Goal: Information Seeking & Learning: Learn about a topic

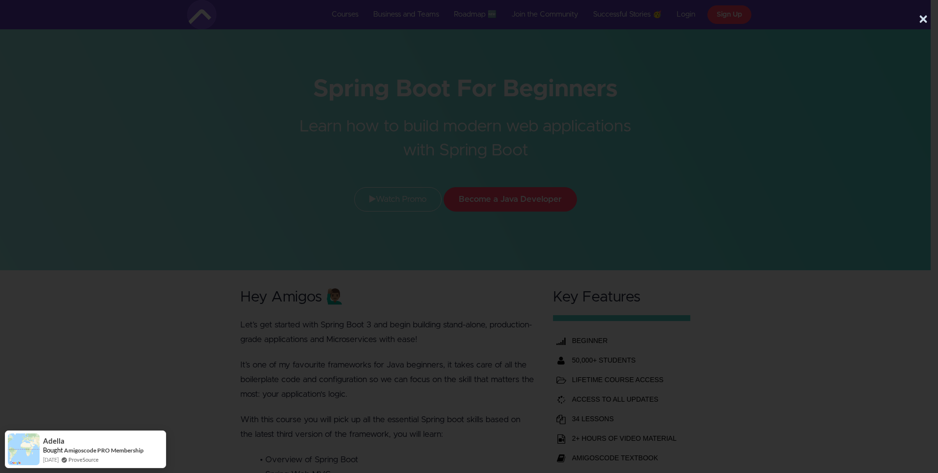
click at [928, 21] on div "×" at bounding box center [465, 17] width 931 height 34
click at [922, 20] on button "×" at bounding box center [924, 20] width 10 height 20
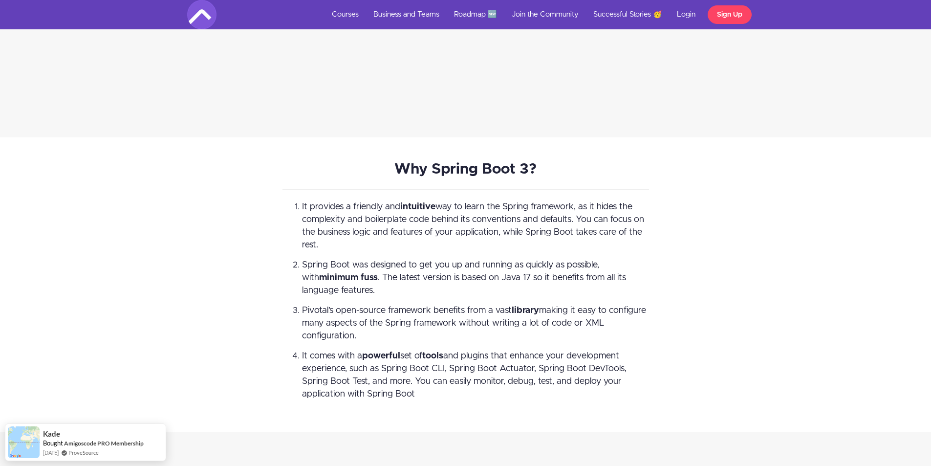
scroll to position [2843, 0]
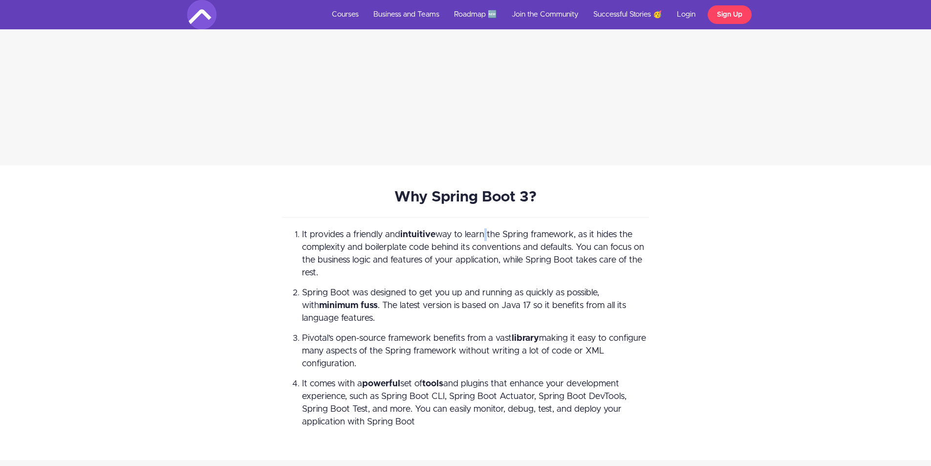
drag, startPoint x: 482, startPoint y: 237, endPoint x: 497, endPoint y: 236, distance: 15.2
click at [489, 238] on span "It provides a friendly and intuitive way to learn the Spring framework, as it h…" at bounding box center [473, 253] width 342 height 47
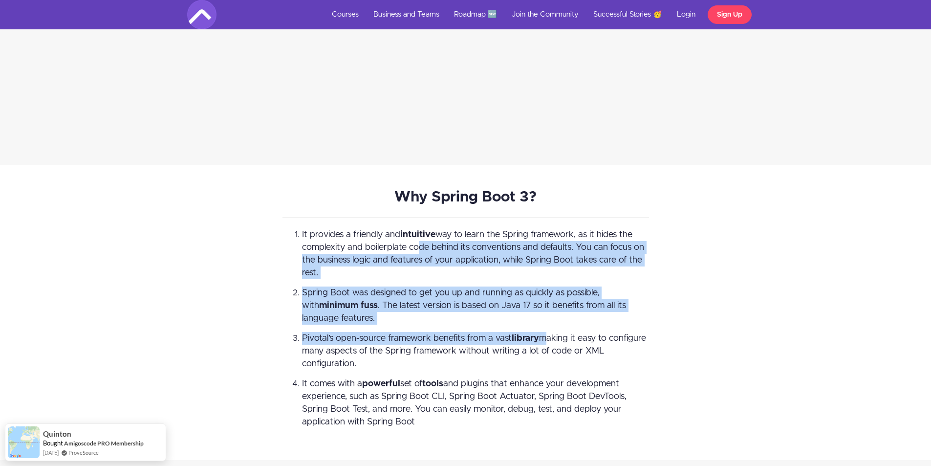
drag, startPoint x: 415, startPoint y: 245, endPoint x: 543, endPoint y: 337, distance: 157.6
click at [543, 337] on ol "It provides a friendly and intuitive way to learn the Spring framework, as it h…" at bounding box center [465, 328] width 366 height 200
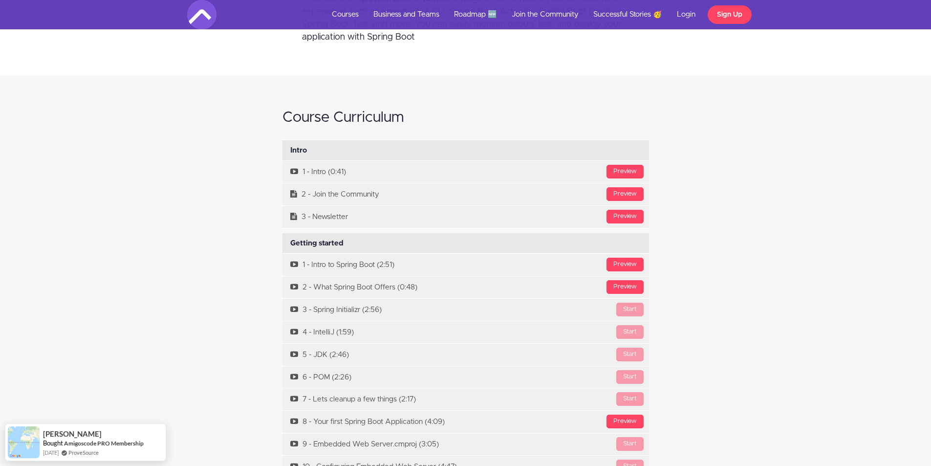
scroll to position [3230, 0]
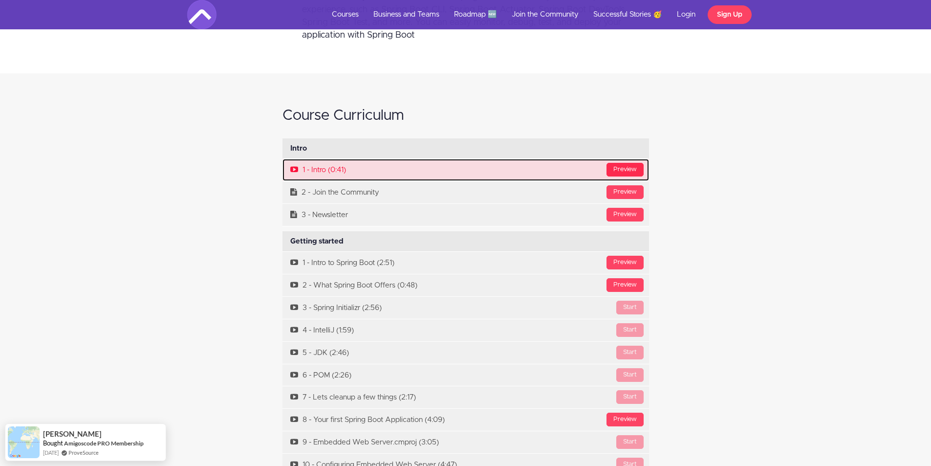
click at [621, 167] on div "Preview" at bounding box center [624, 170] width 37 height 14
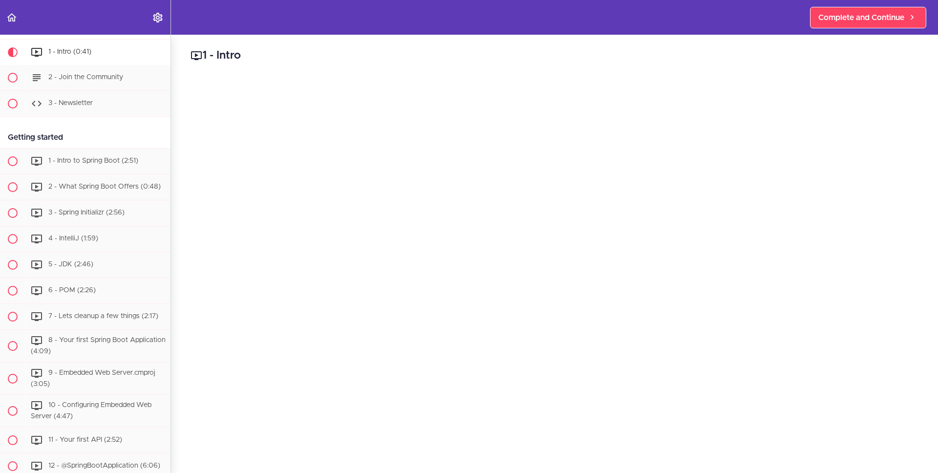
scroll to position [25, 0]
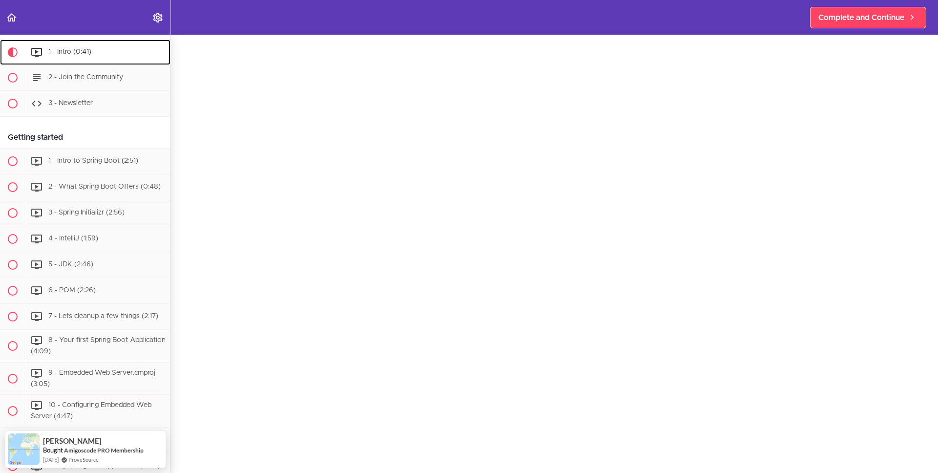
click at [74, 53] on span "1 - Intro (0:41)" at bounding box center [69, 51] width 43 height 7
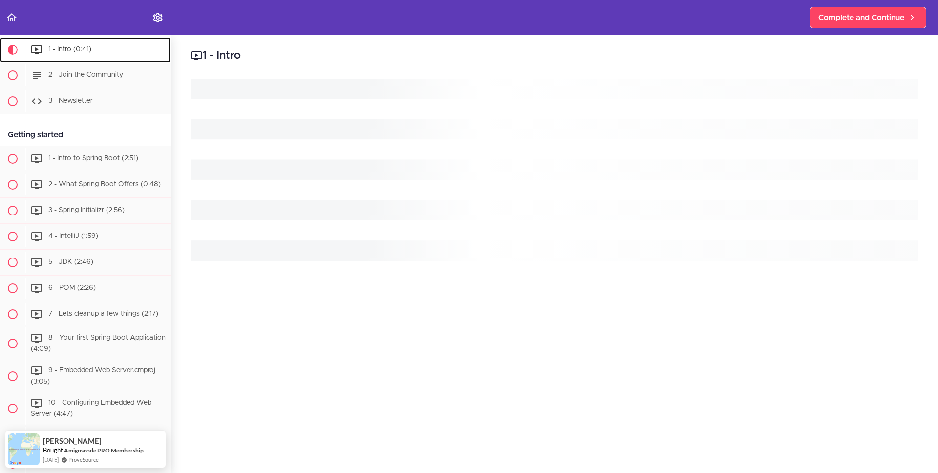
scroll to position [52, 0]
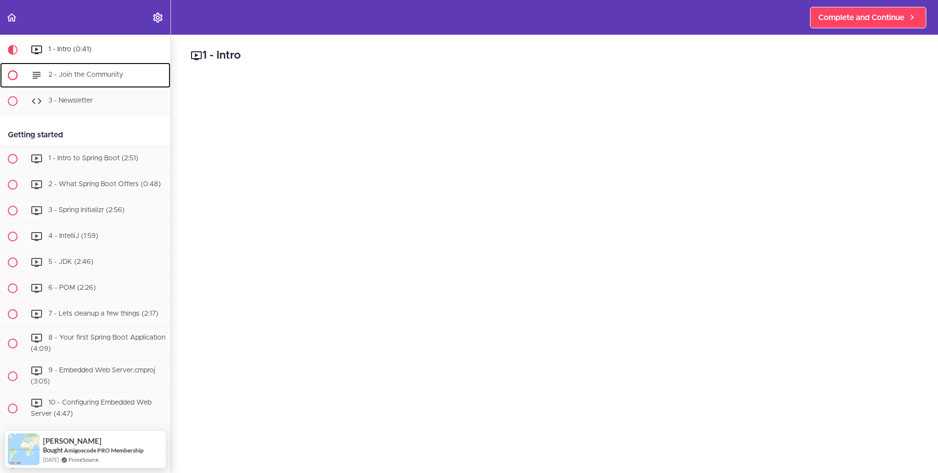
click at [92, 81] on div "2 - Join the Community" at bounding box center [97, 74] width 145 height 21
click at [89, 73] on span "2 - Join the Community" at bounding box center [85, 74] width 75 height 7
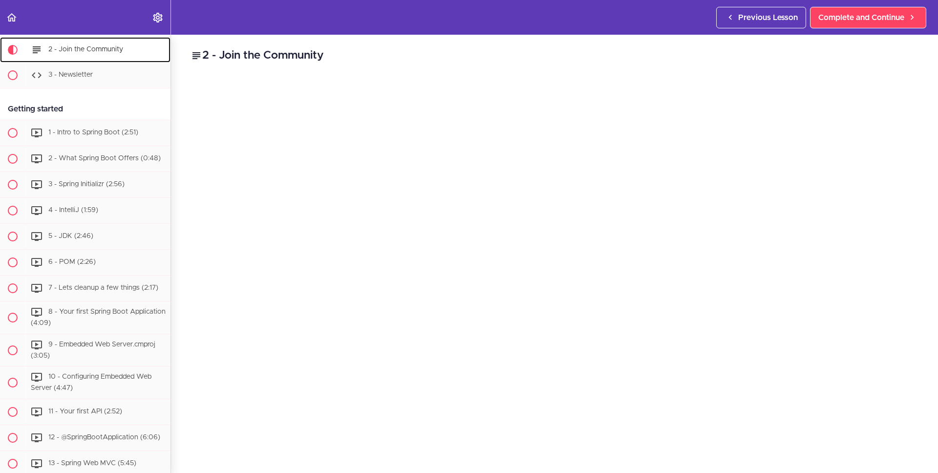
scroll to position [78, 0]
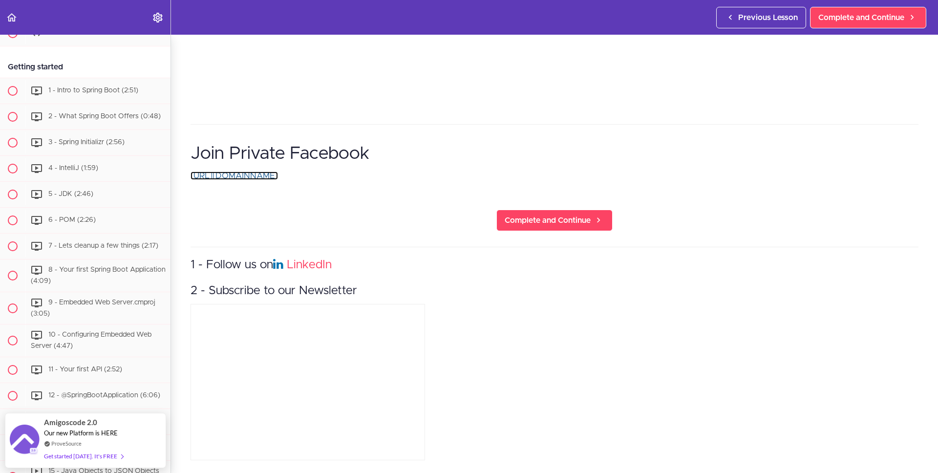
scroll to position [0, 0]
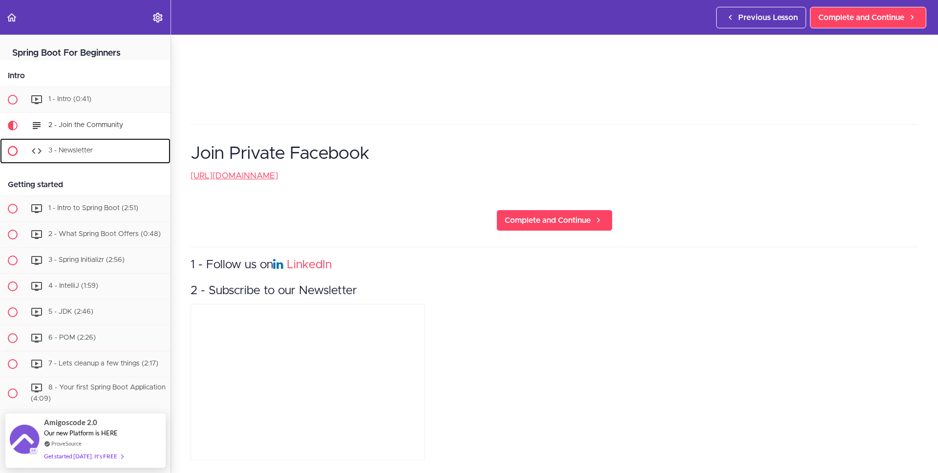
click at [77, 147] on span "3 - Newsletter" at bounding box center [70, 150] width 44 height 7
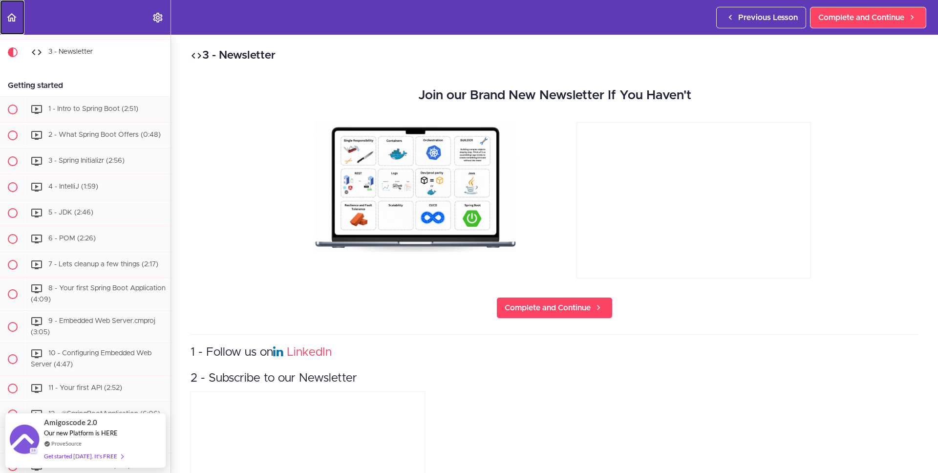
click at [11, 21] on icon "Back to course curriculum" at bounding box center [12, 18] width 12 height 12
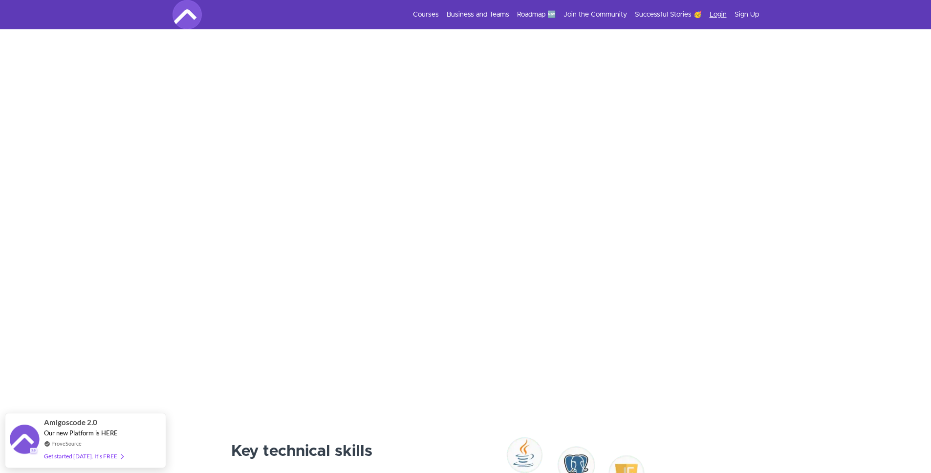
scroll to position [166, 0]
click at [715, 15] on link "Login" at bounding box center [717, 15] width 17 height 10
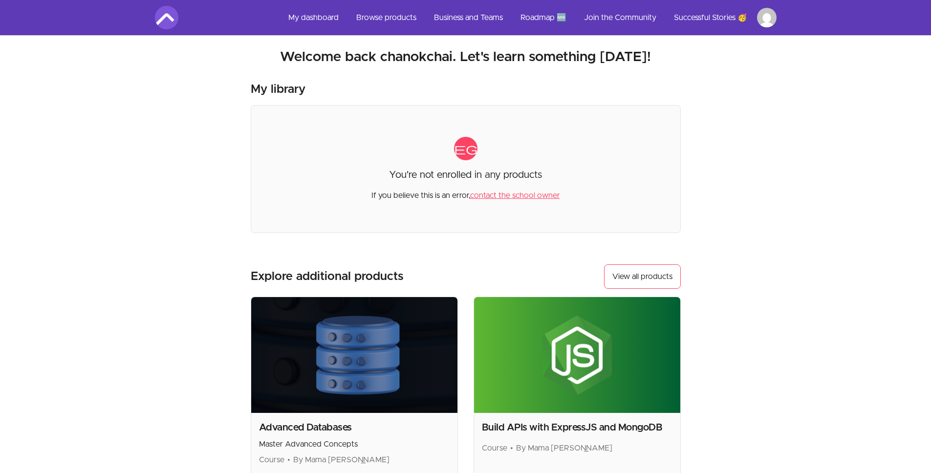
scroll to position [21, 0]
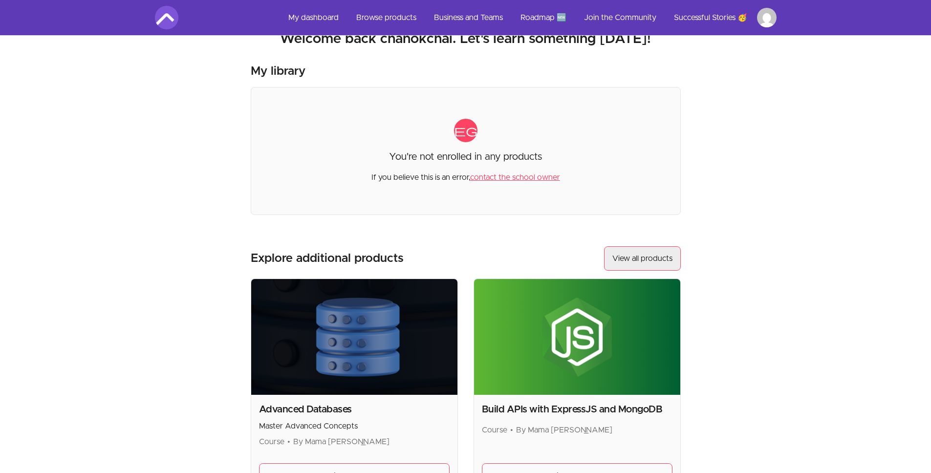
click at [651, 266] on link "View all products" at bounding box center [642, 258] width 77 height 24
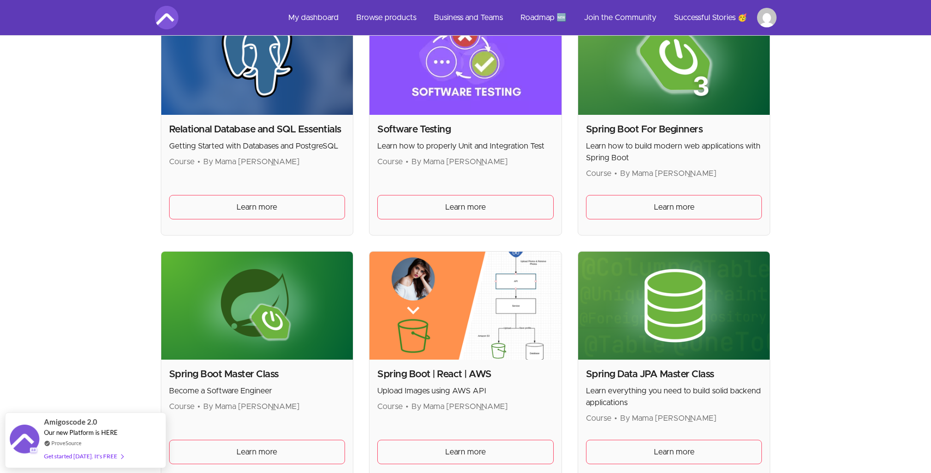
scroll to position [2162, 0]
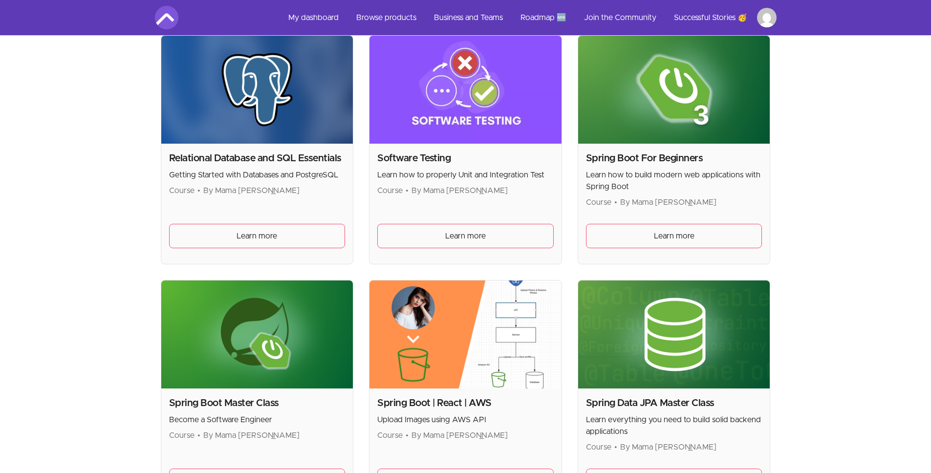
click at [679, 214] on div "Spring Boot For Beginners Learn how to build modern web applications with Sprin…" at bounding box center [674, 204] width 192 height 120
click at [682, 228] on link "Learn more" at bounding box center [674, 236] width 176 height 24
click at [689, 232] on span "Learn more" at bounding box center [674, 236] width 41 height 12
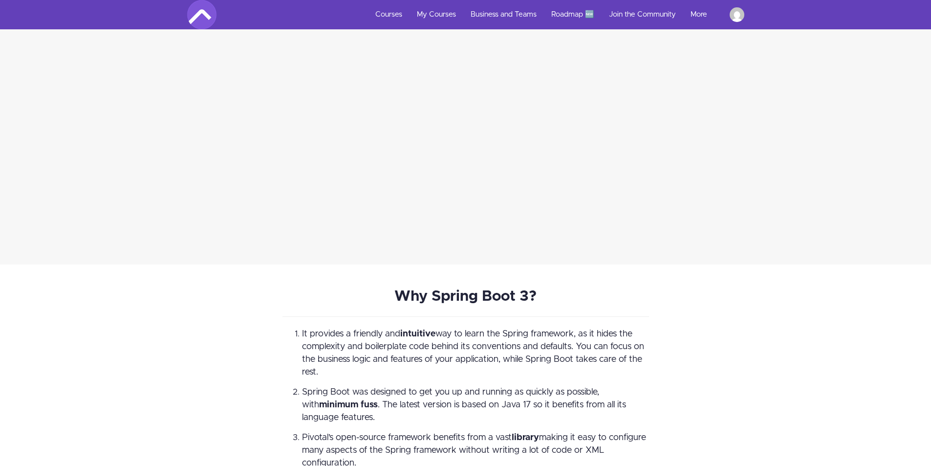
scroll to position [3171, 0]
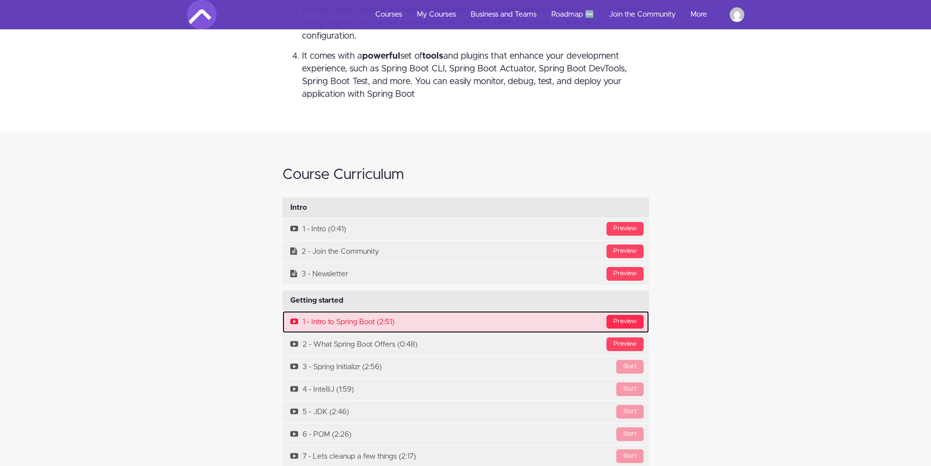
click at [622, 325] on div "Preview" at bounding box center [624, 322] width 37 height 14
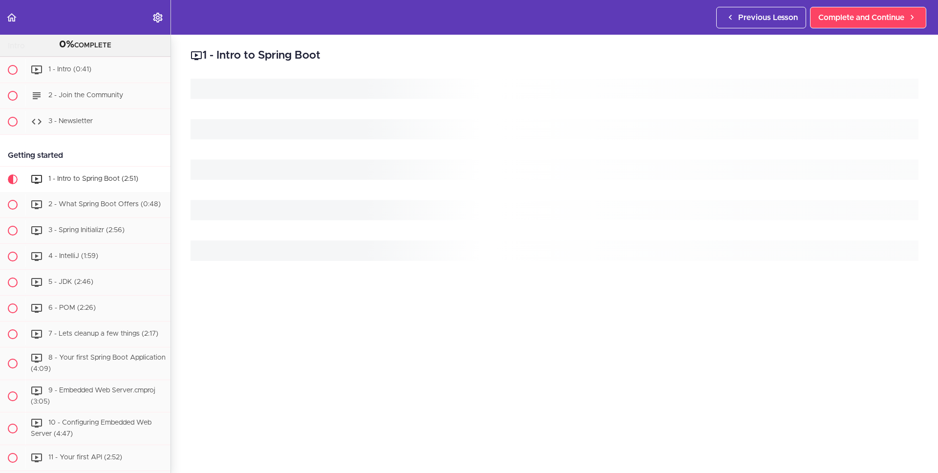
scroll to position [174, 0]
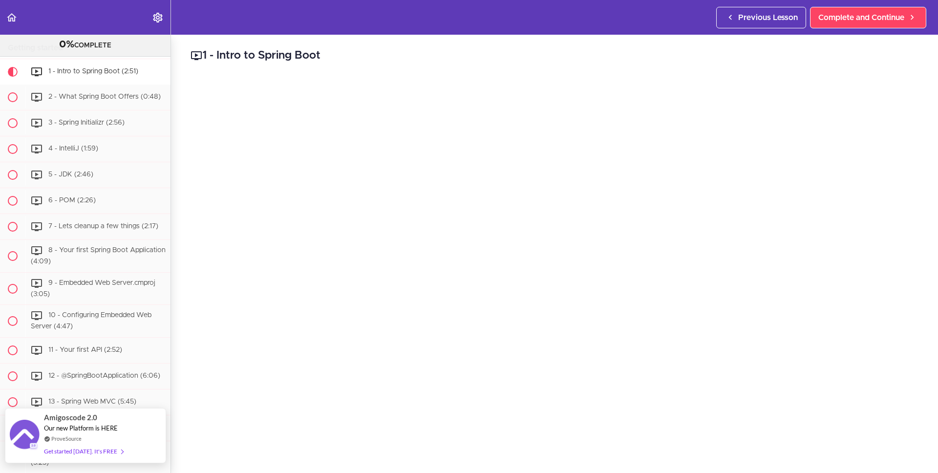
click at [110, 454] on div "Get started today. It's FREE" at bounding box center [83, 451] width 79 height 11
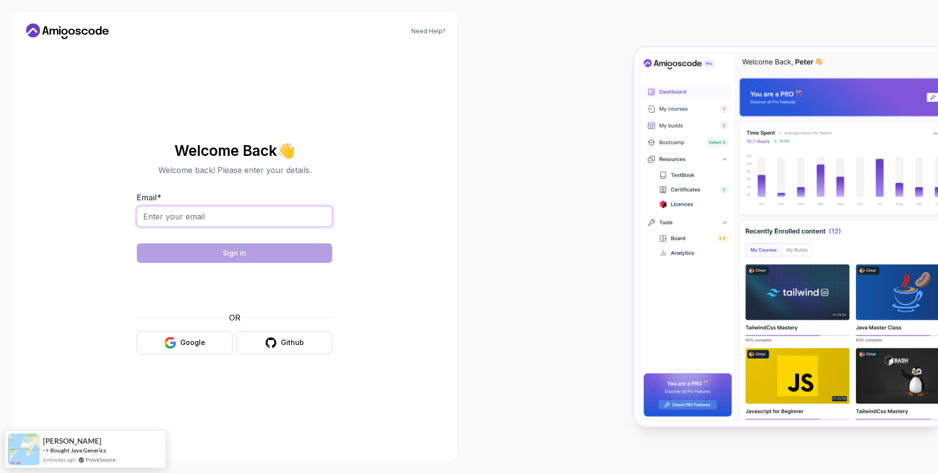
click at [255, 219] on input "Email *" at bounding box center [234, 216] width 195 height 21
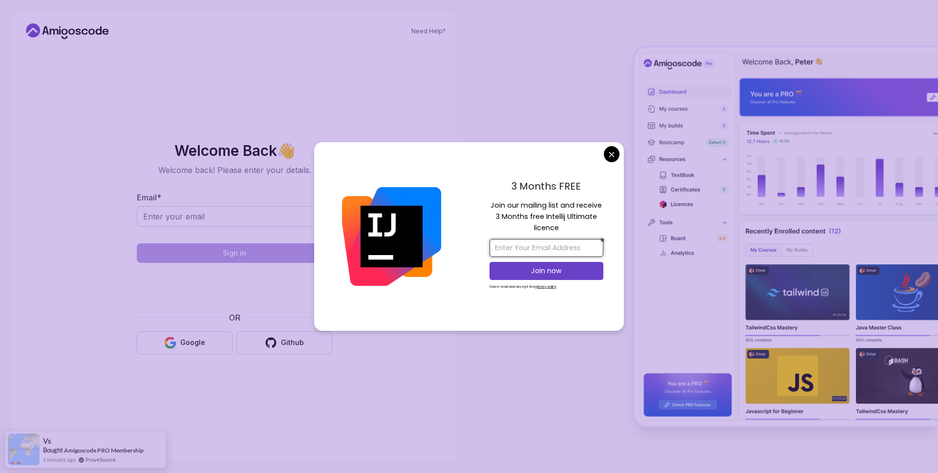
click at [532, 248] on input "email" at bounding box center [547, 248] width 114 height 18
type input "[EMAIL_ADDRESS][DOMAIN_NAME]"
click at [538, 274] on p "Join now" at bounding box center [546, 271] width 92 height 10
